Goal: Task Accomplishment & Management: Use online tool/utility

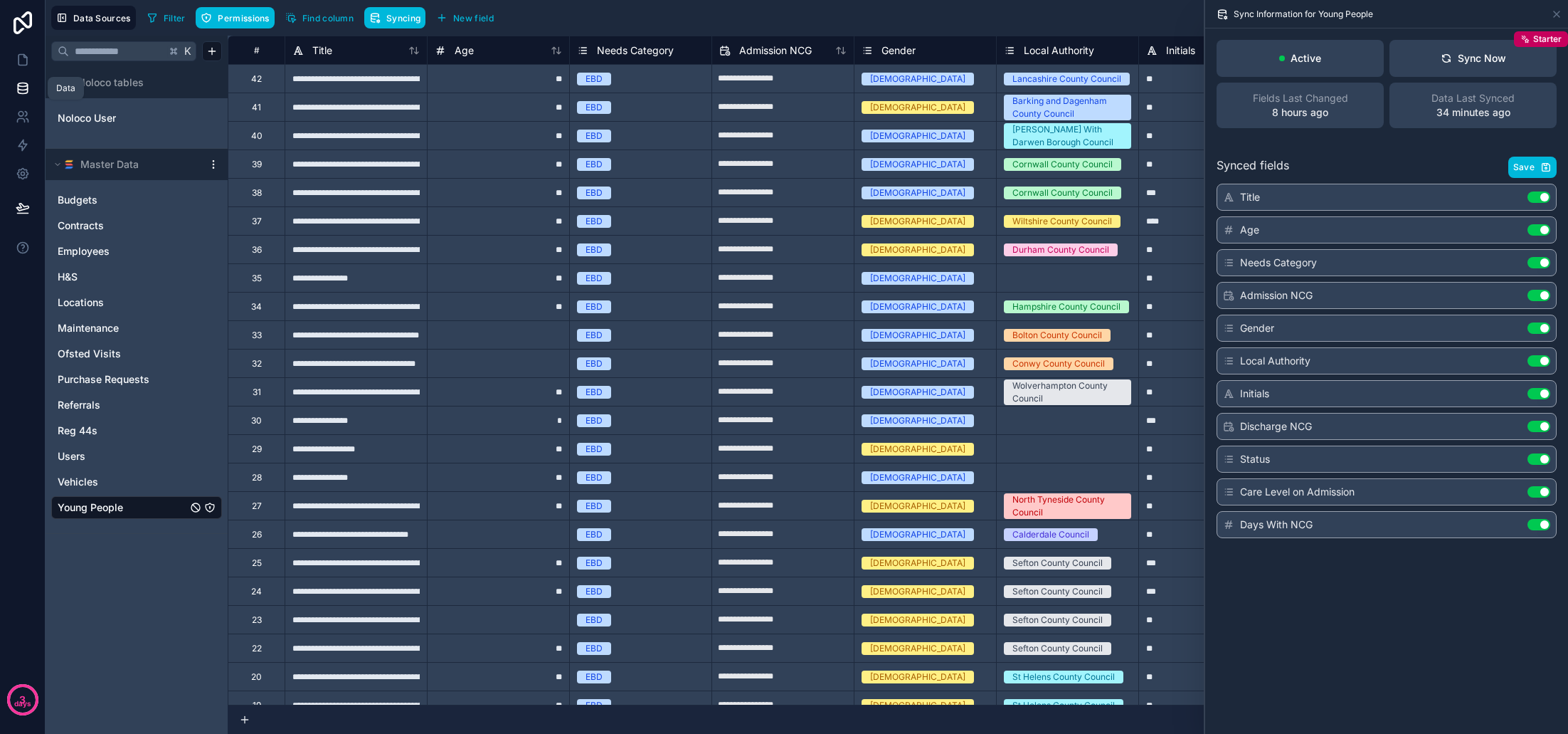
click at [19, 88] on icon at bounding box center [22, 88] width 14 height 14
click at [115, 505] on span "Young People" at bounding box center [90, 507] width 66 height 14
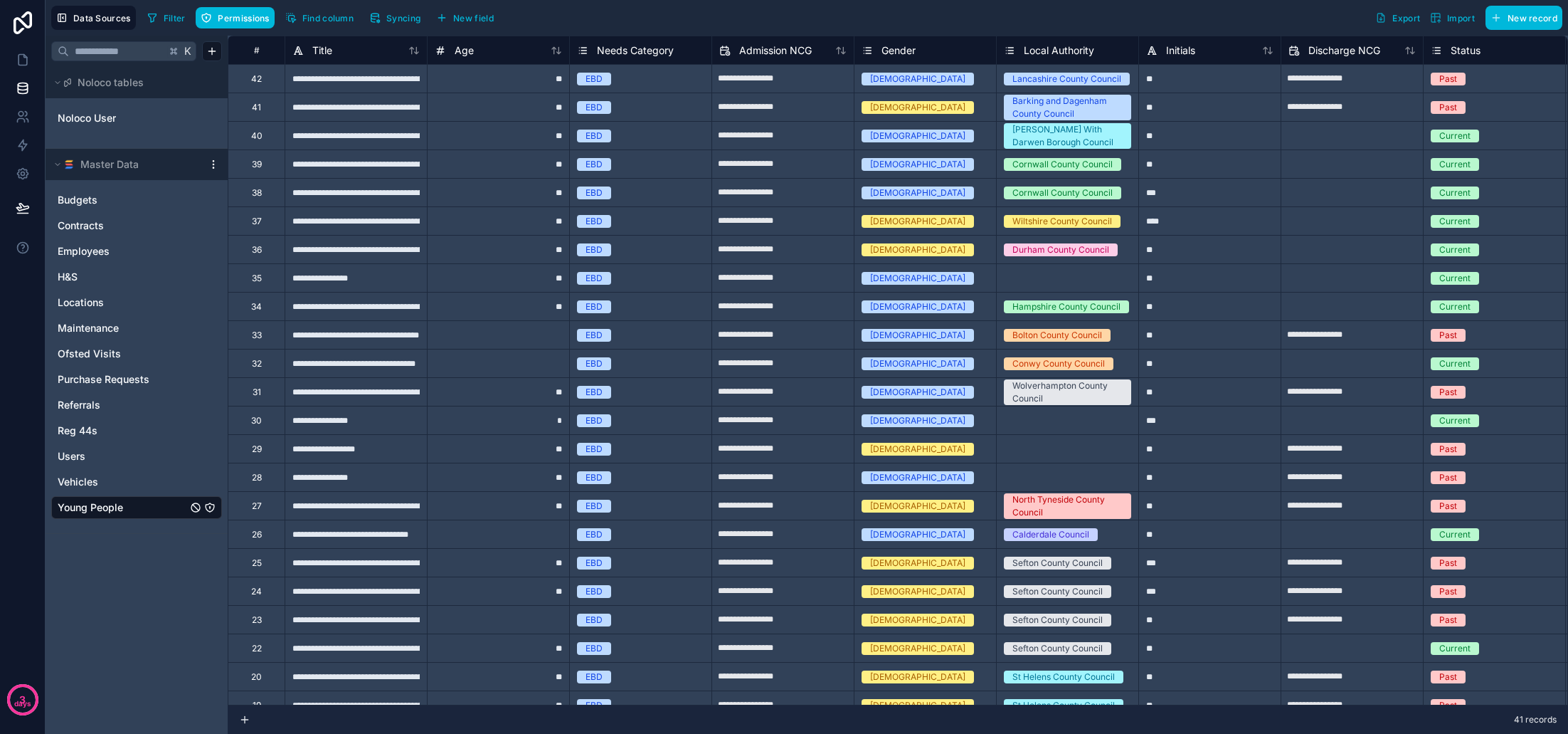
click at [387, 19] on span "Syncing" at bounding box center [403, 18] width 34 height 11
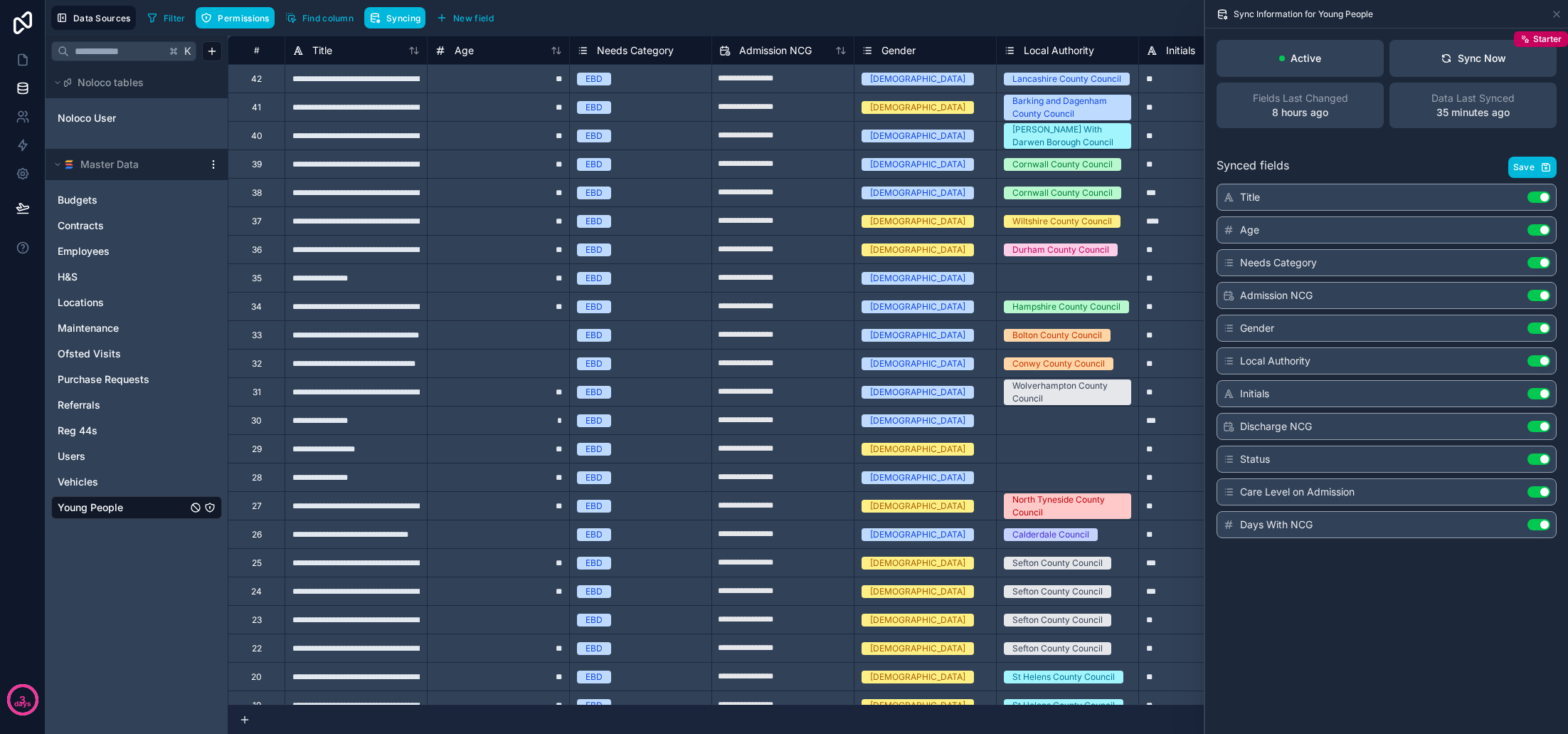
click at [1482, 71] on button "Sync Now Starter" at bounding box center [1473, 58] width 167 height 37
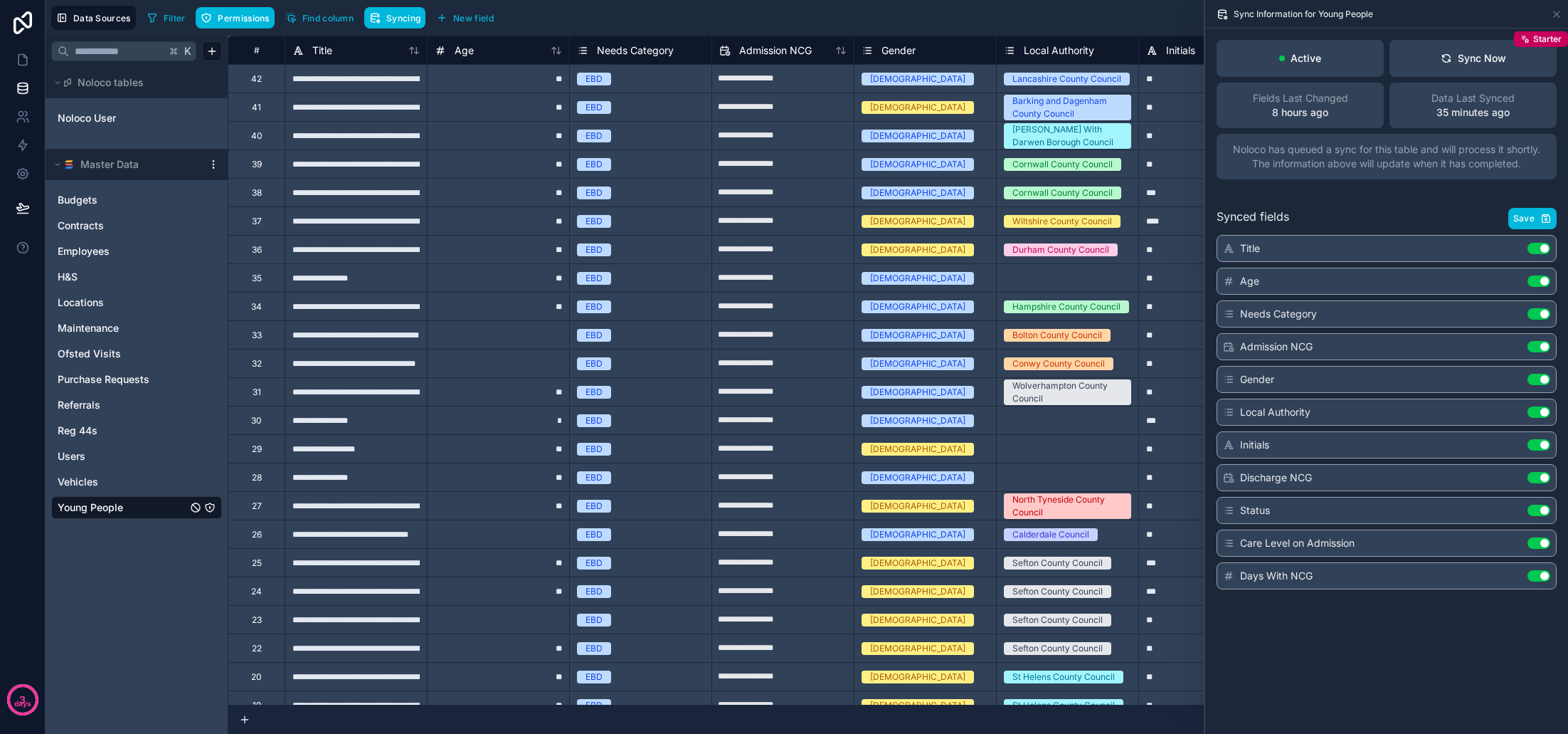
click at [1519, 222] on span "Save" at bounding box center [1523, 218] width 21 height 11
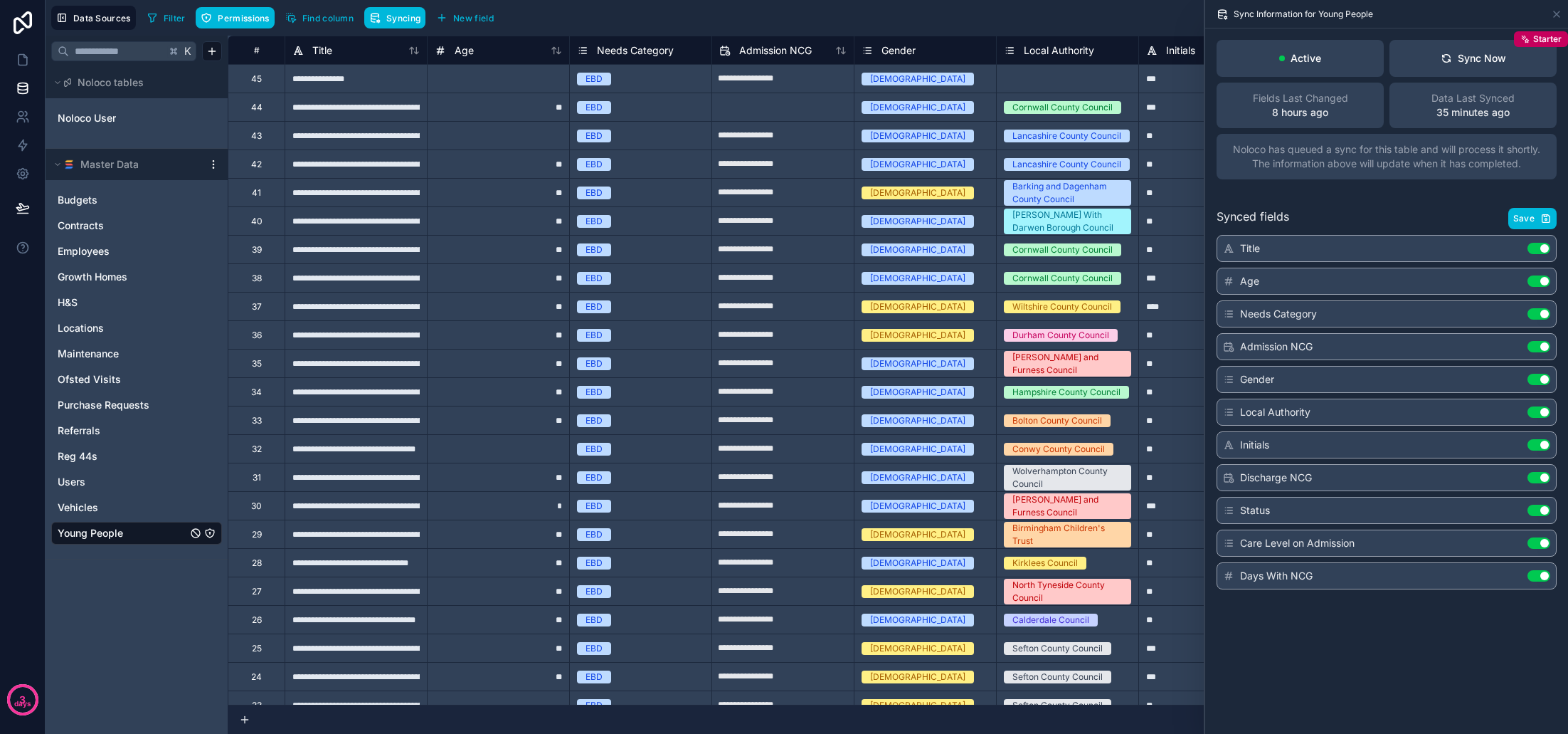
click at [1468, 67] on button "Sync Now Starter" at bounding box center [1473, 58] width 167 height 37
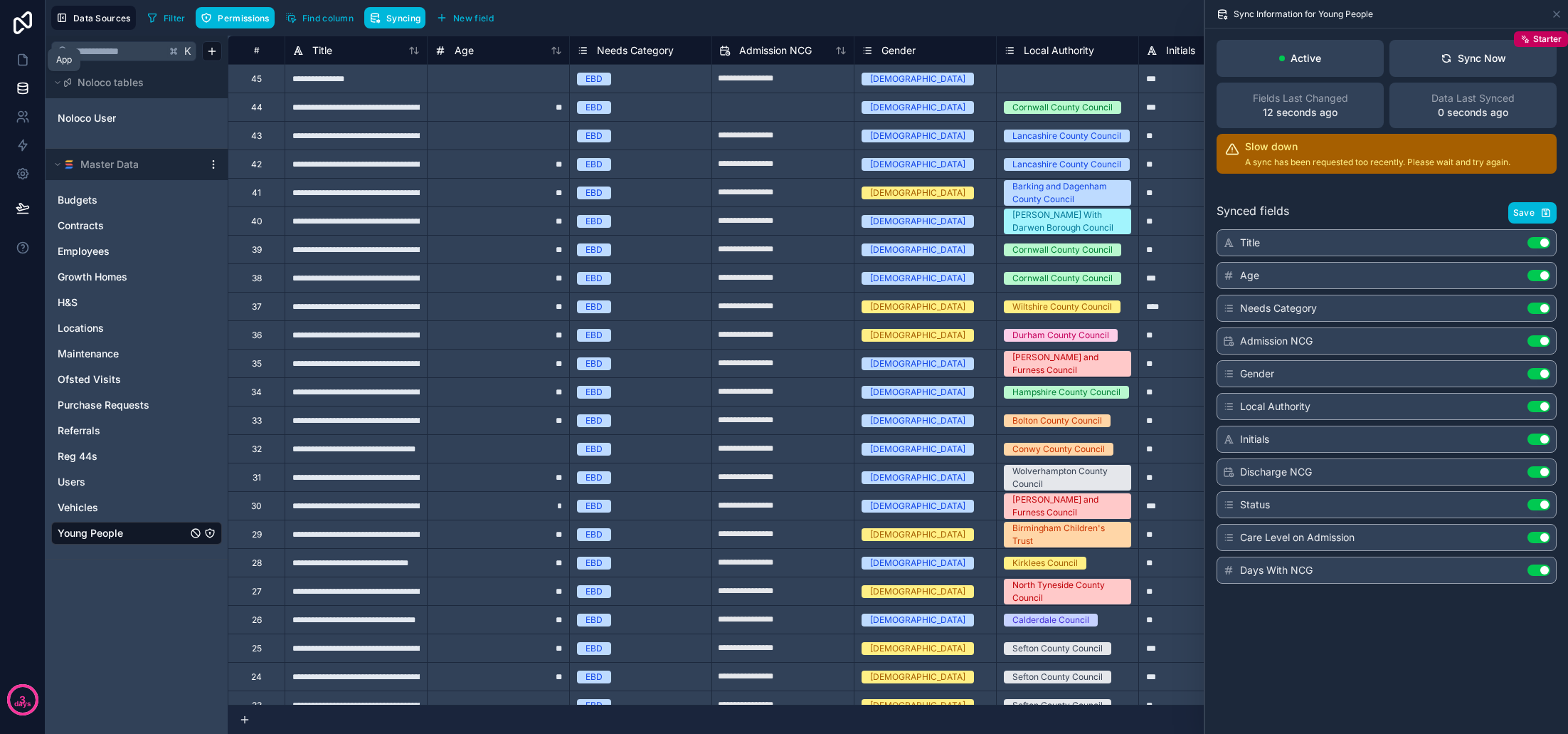
click at [18, 57] on icon at bounding box center [22, 59] width 14 height 14
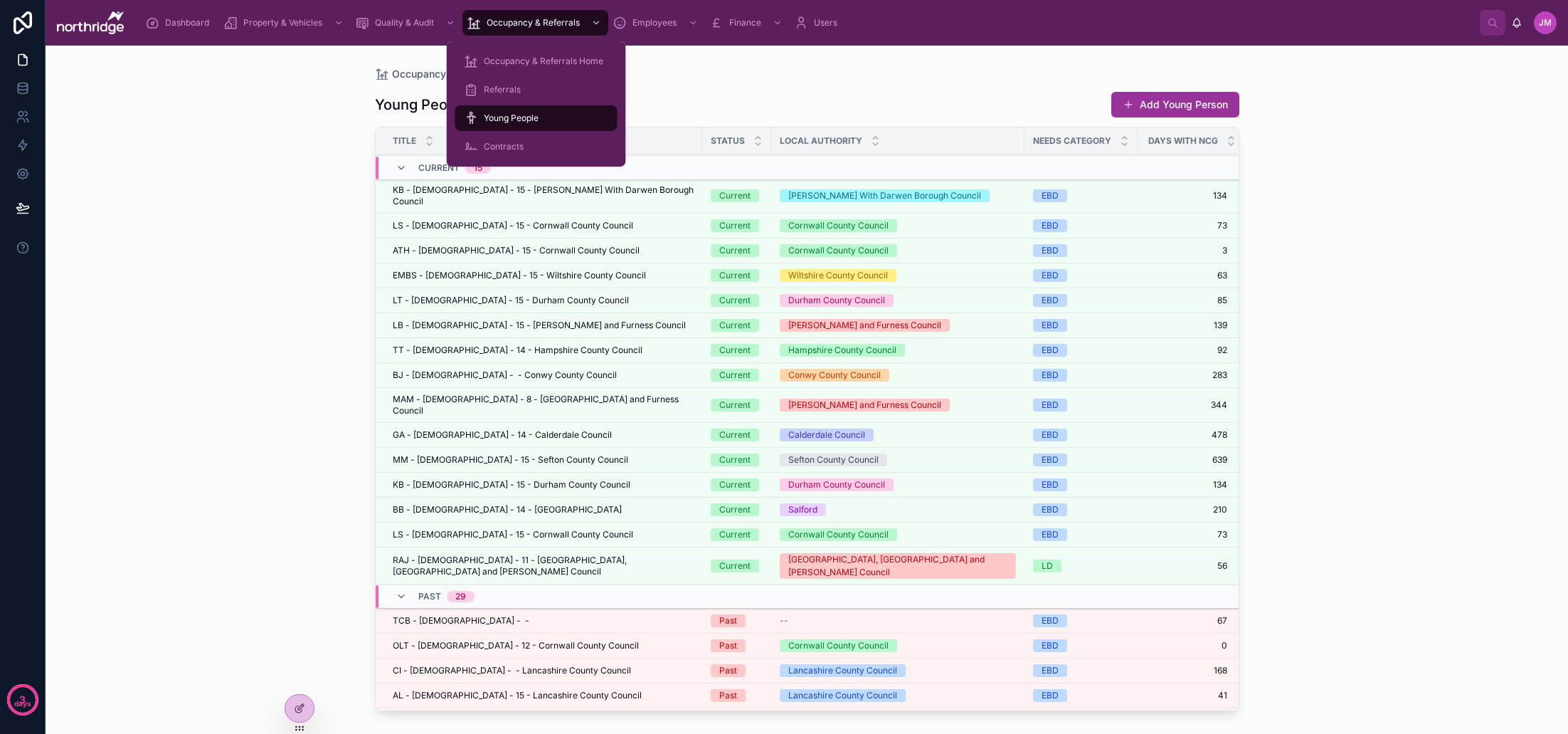
click at [529, 61] on span "Occupancy & Referrals Home" at bounding box center [542, 61] width 119 height 11
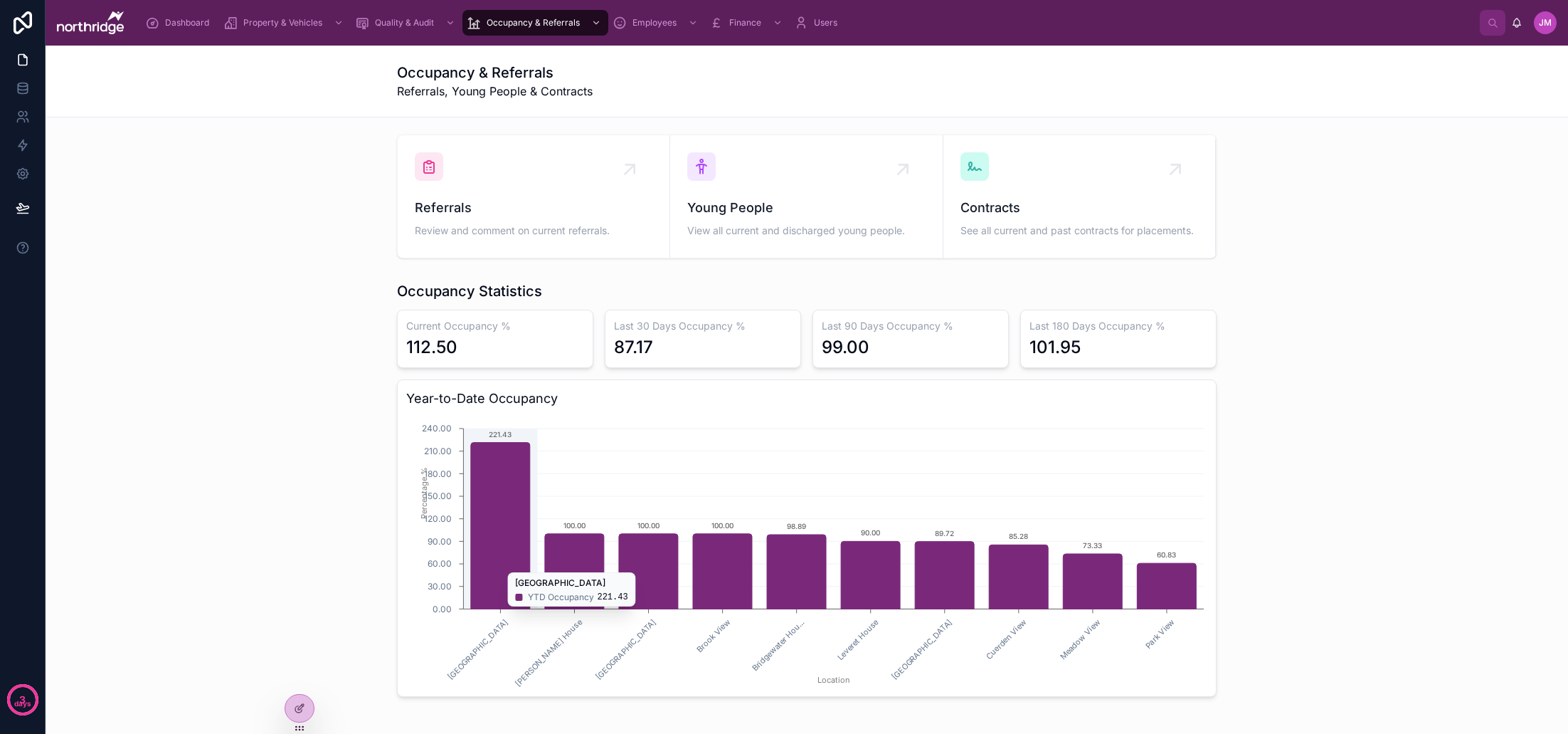
click at [496, 493] on icon "chart" at bounding box center [501, 526] width 59 height 166
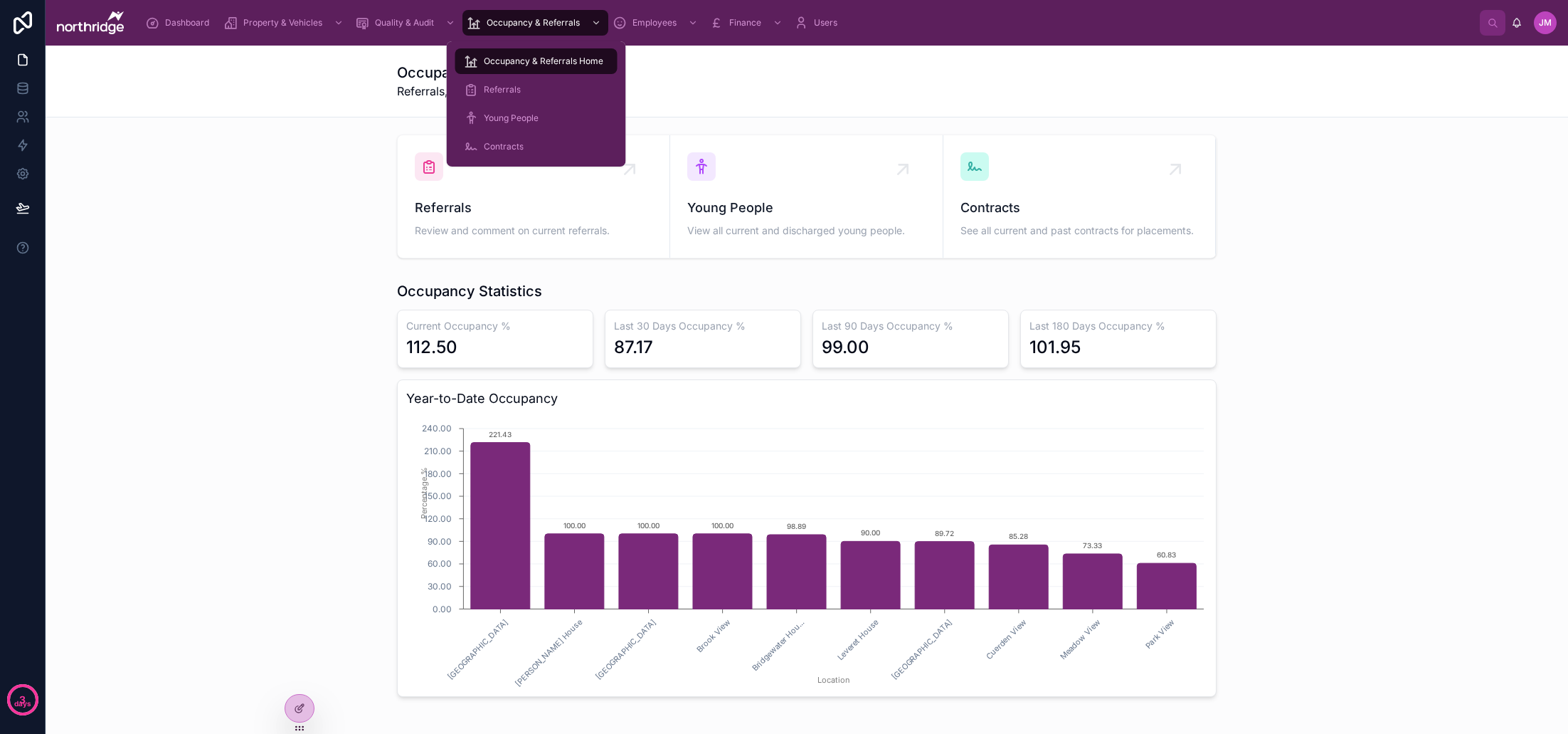
click at [509, 121] on span "Young People" at bounding box center [510, 118] width 55 height 11
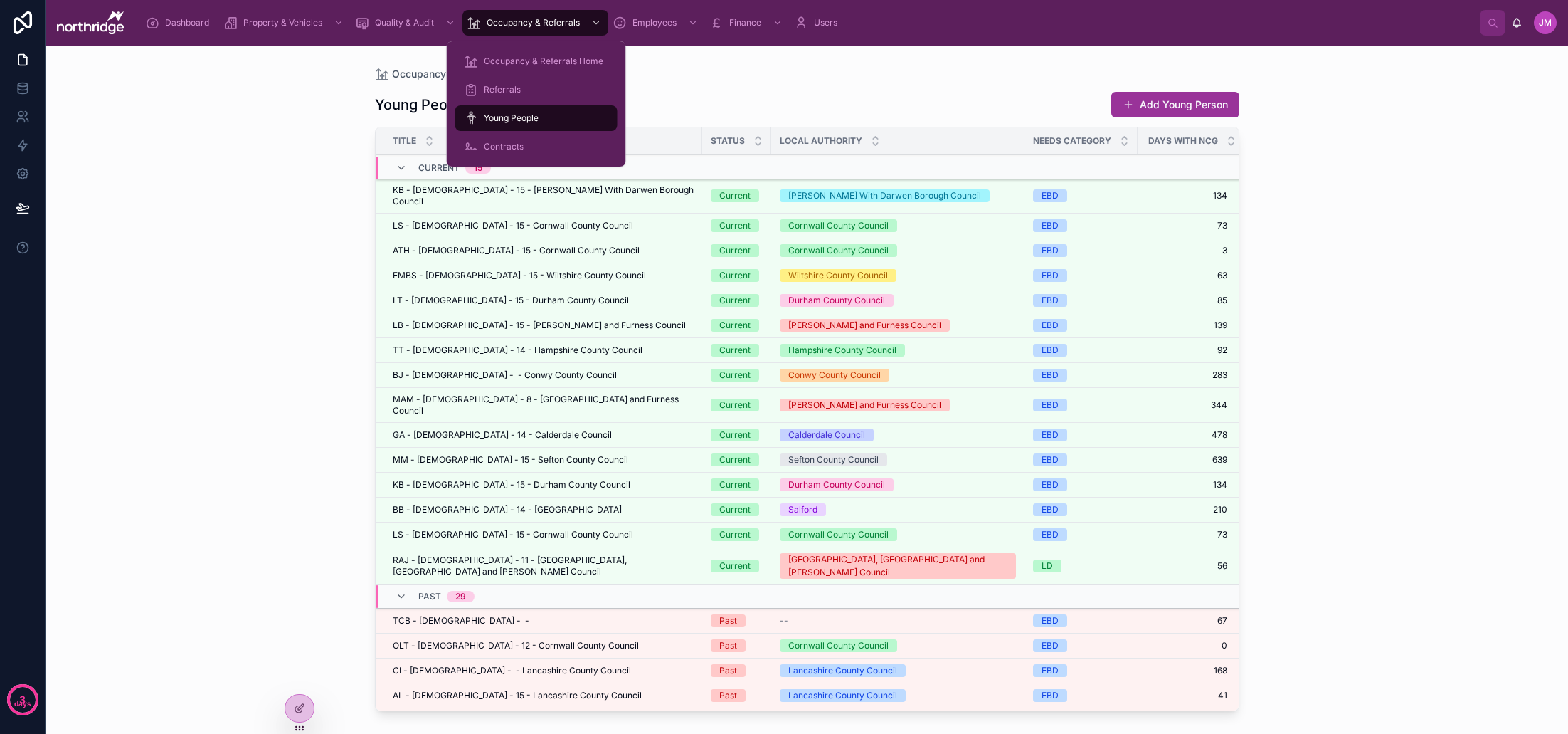
click at [502, 141] on div "Contracts" at bounding box center [536, 146] width 145 height 23
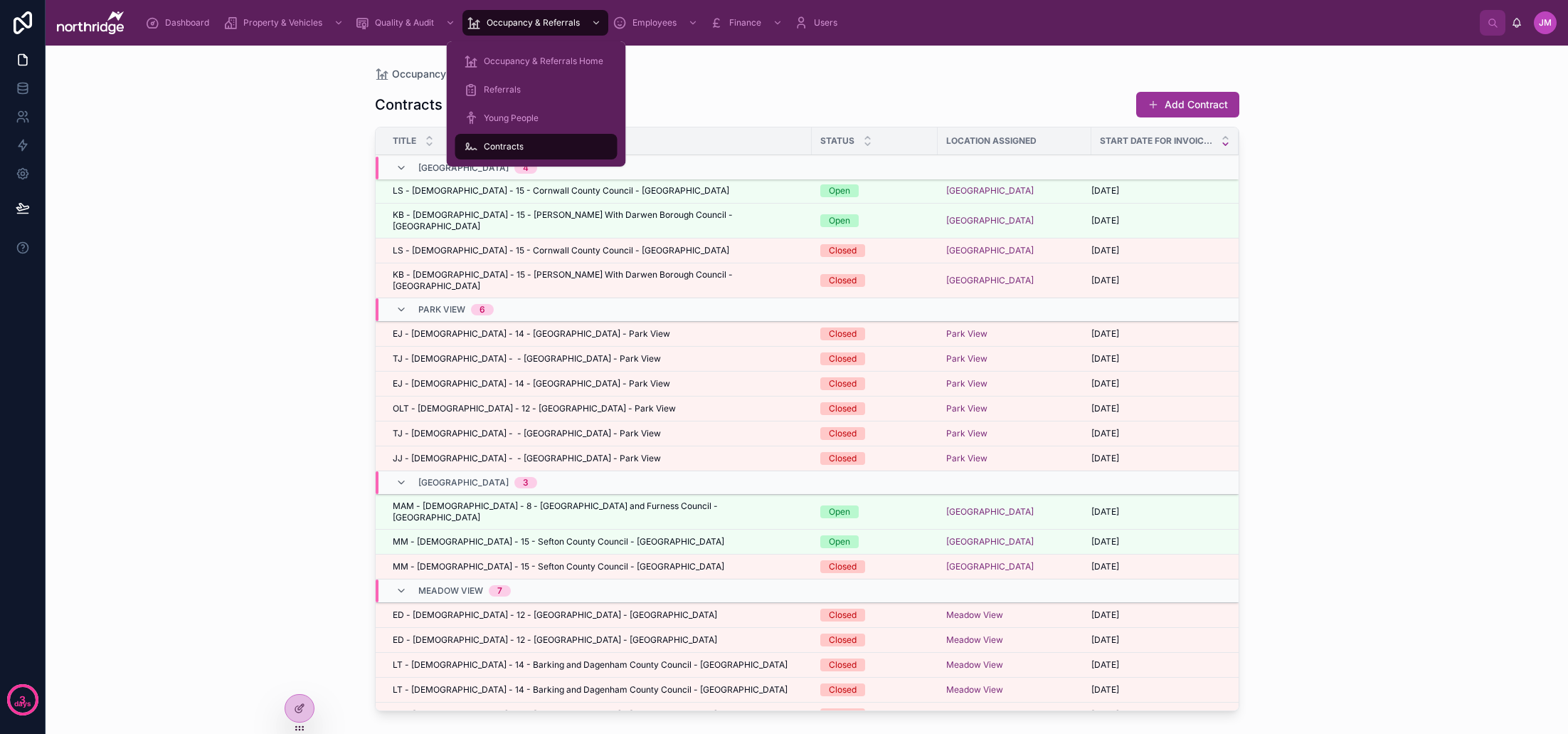
click at [545, 51] on div "Occupancy & Referrals Home" at bounding box center [536, 61] width 145 height 23
